Goal: Transaction & Acquisition: Purchase product/service

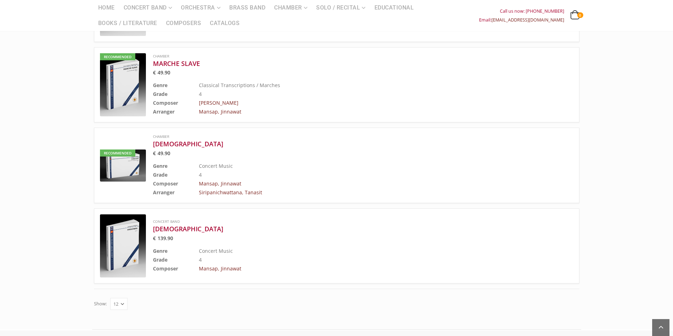
scroll to position [671, 0]
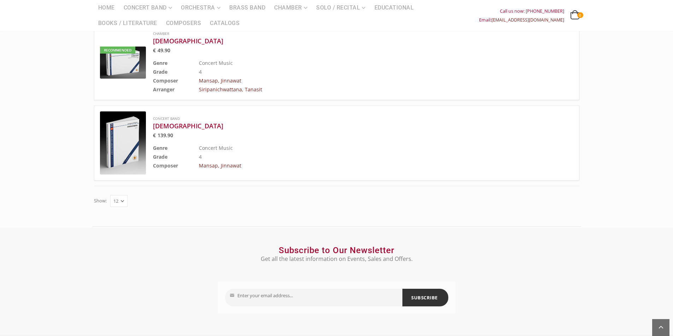
click at [119, 195] on select "12 24 36" at bounding box center [118, 201] width 17 height 12
select select "36"
click at [110, 195] on select "12 24 36" at bounding box center [118, 201] width 17 height 12
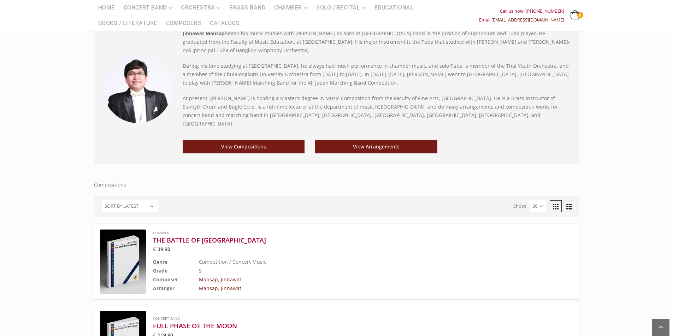
scroll to position [67, 0]
click at [140, 203] on select "Sort by popularity Sort by latest Sort by price: low to high Sort by price: hig…" at bounding box center [130, 207] width 56 height 12
select select "popularity"
click at [102, 201] on select "Sort by popularity Sort by latest Sort by price: low to high Sort by price: hig…" at bounding box center [130, 207] width 56 height 12
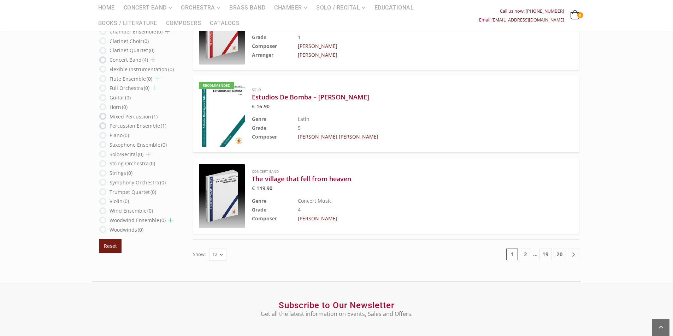
scroll to position [847, 0]
click at [531, 256] on link "2" at bounding box center [525, 254] width 12 height 12
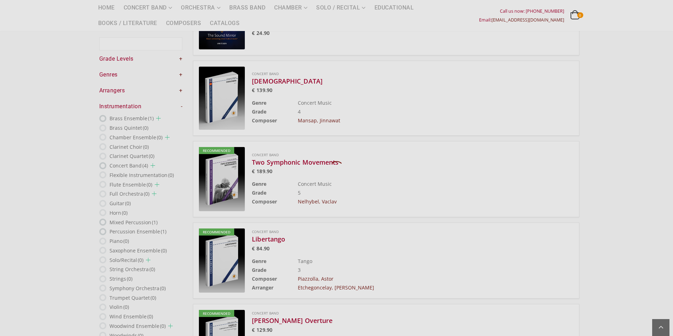
scroll to position [41, 0]
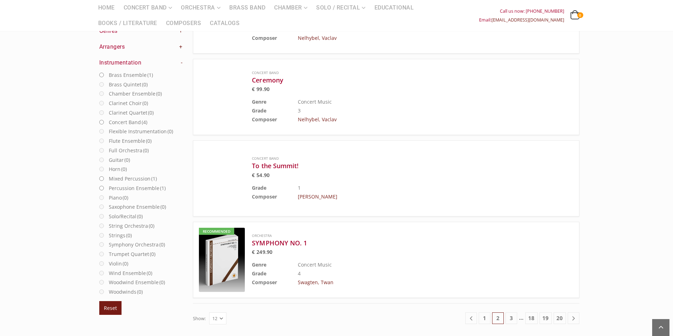
scroll to position [818, 0]
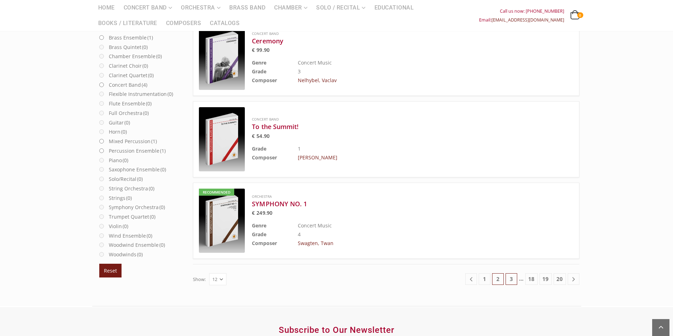
click at [514, 279] on link "3" at bounding box center [511, 280] width 12 height 12
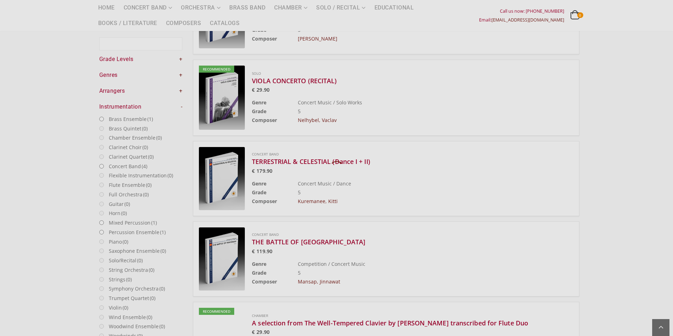
scroll to position [41, 0]
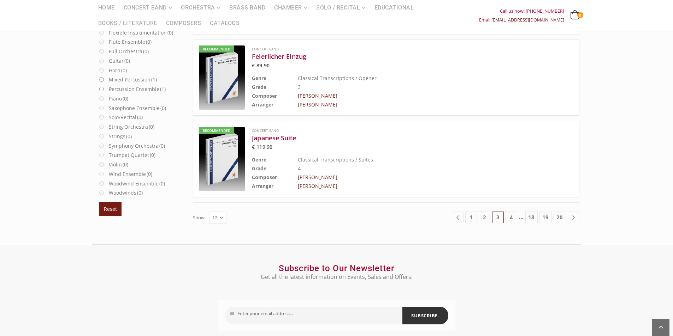
scroll to position [888, 0]
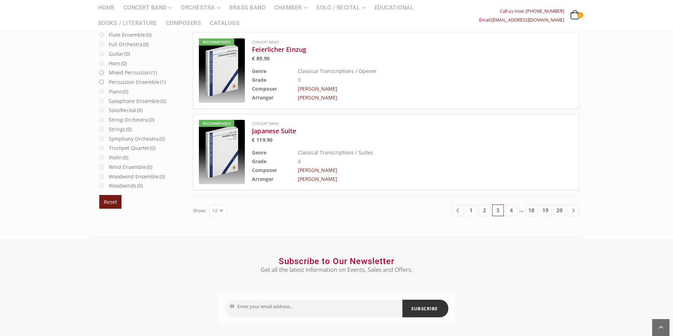
click at [552, 215] on ul "1 2 3 4 … 18 19 20" at bounding box center [514, 211] width 129 height 13
click at [530, 207] on link "18" at bounding box center [531, 211] width 12 height 12
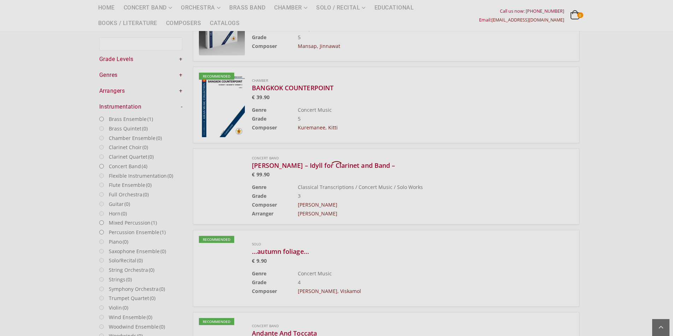
scroll to position [41, 0]
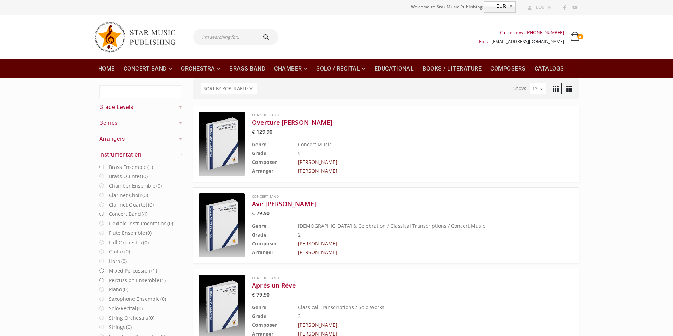
click at [225, 40] on input "text" at bounding box center [224, 37] width 62 height 17
type input "concert"
click at [256, 29] on button "submit" at bounding box center [267, 37] width 23 height 17
type input "concert"
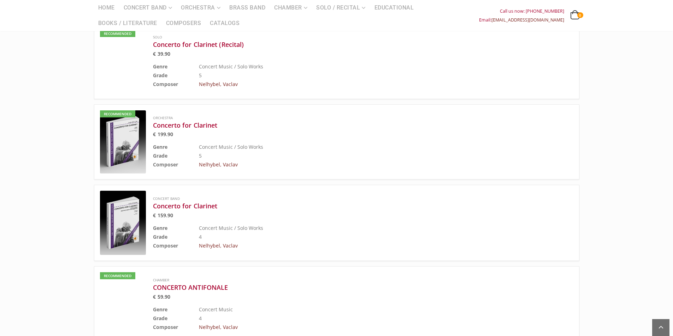
scroll to position [600, 0]
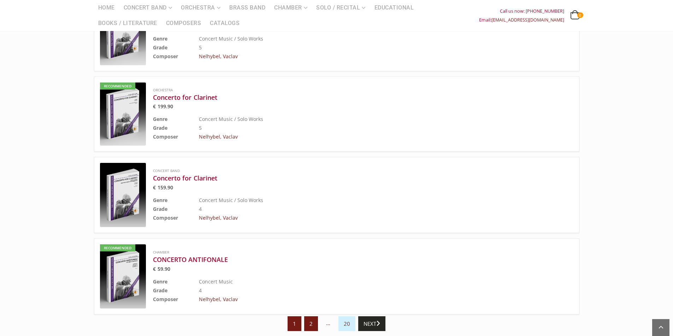
click at [306, 325] on link "2" at bounding box center [311, 324] width 14 height 15
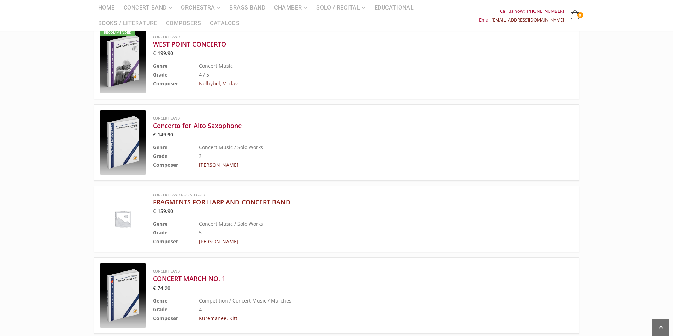
scroll to position [177, 0]
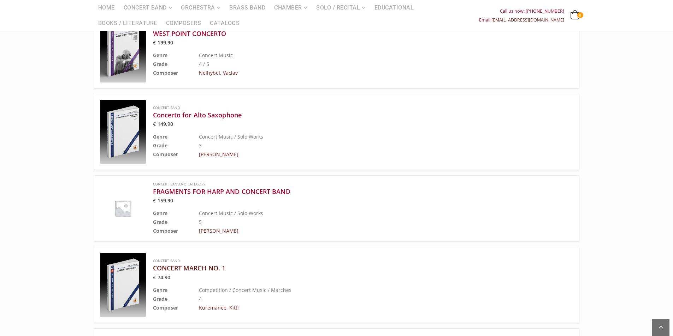
click at [190, 267] on h3 "CONCERT MARCH NO. 1" at bounding box center [345, 268] width 385 height 8
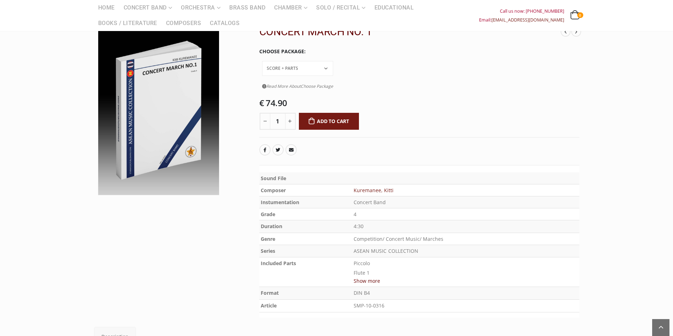
scroll to position [35, 0]
